Goal: Task Accomplishment & Management: Manage account settings

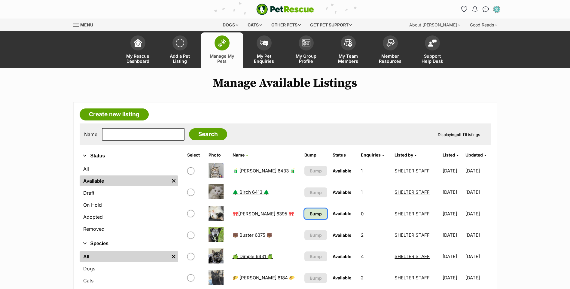
drag, startPoint x: 0, startPoint y: 0, endPoint x: 302, endPoint y: 124, distance: 326.5
click at [310, 211] on span "Bump" at bounding box center [316, 214] width 12 height 6
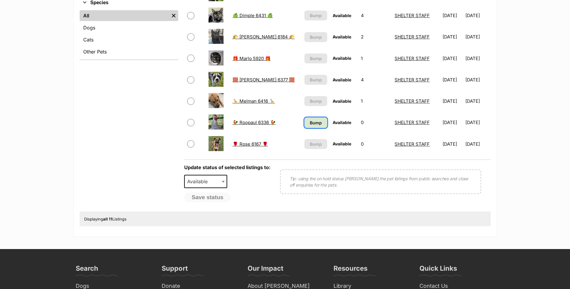
click at [305, 118] on link "Bump" at bounding box center [315, 122] width 23 height 11
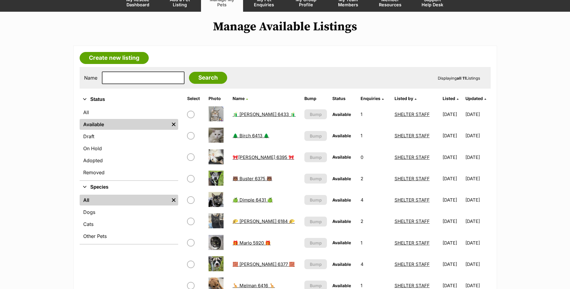
scroll to position [30, 0]
